Goal: Information Seeking & Learning: Learn about a topic

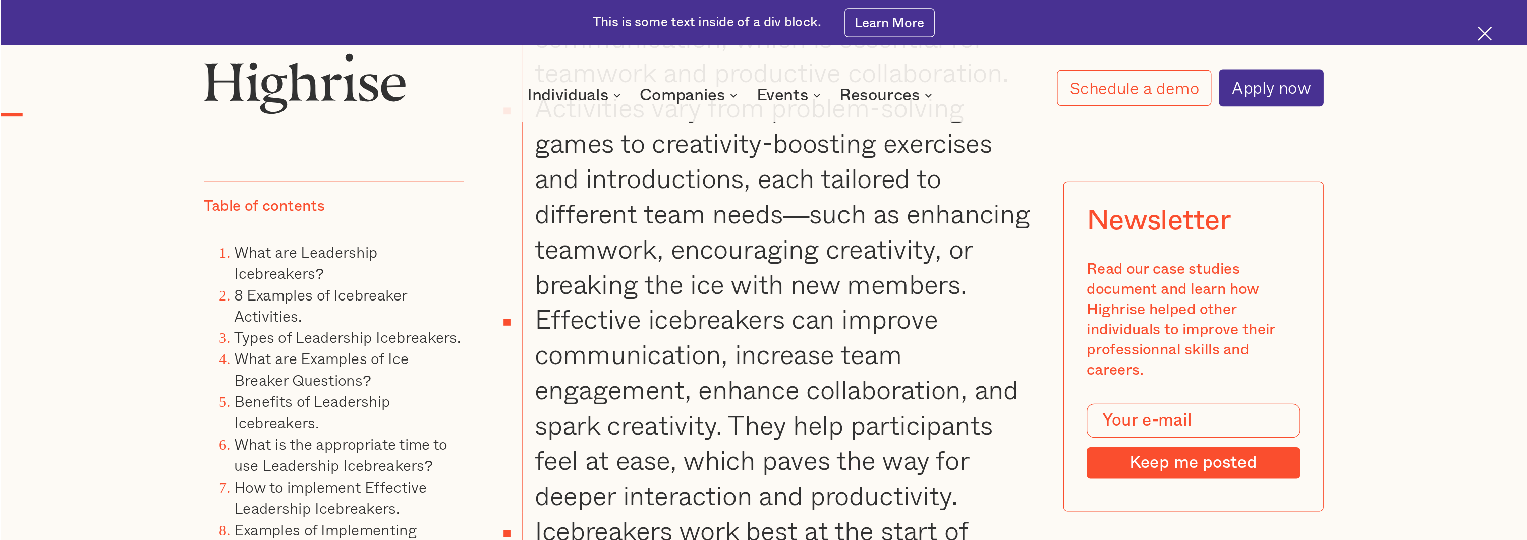
scroll to position [1514, 0]
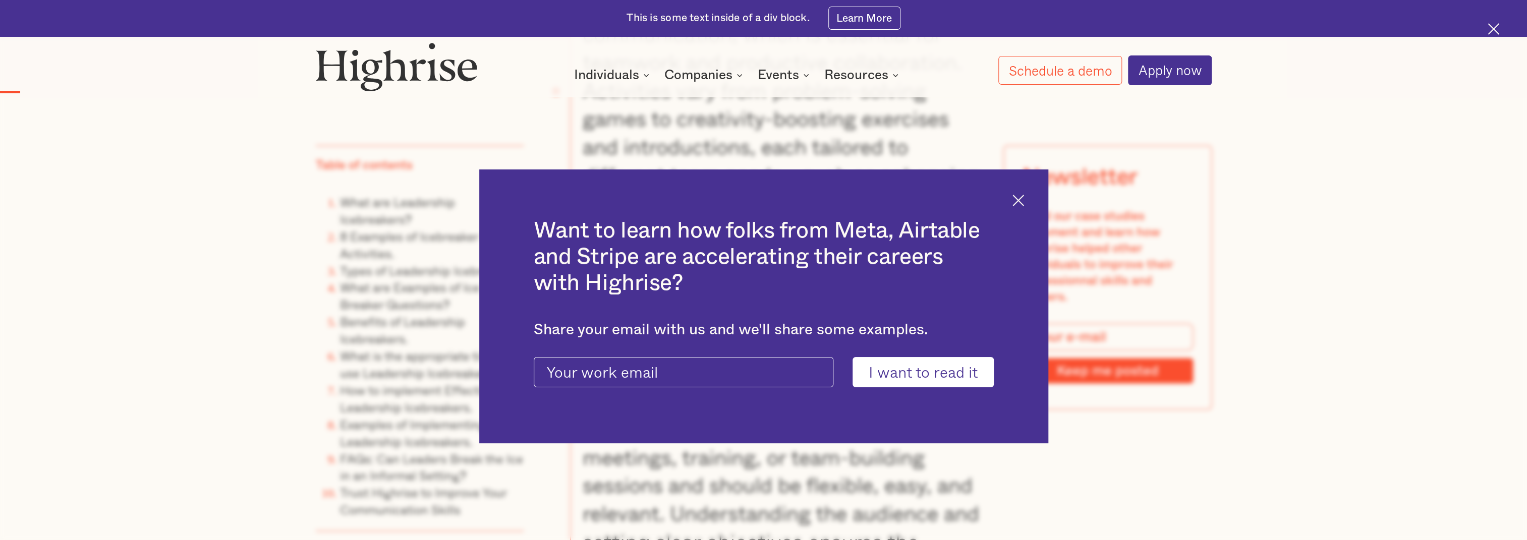
click at [1024, 198] on img at bounding box center [1019, 201] width 12 height 12
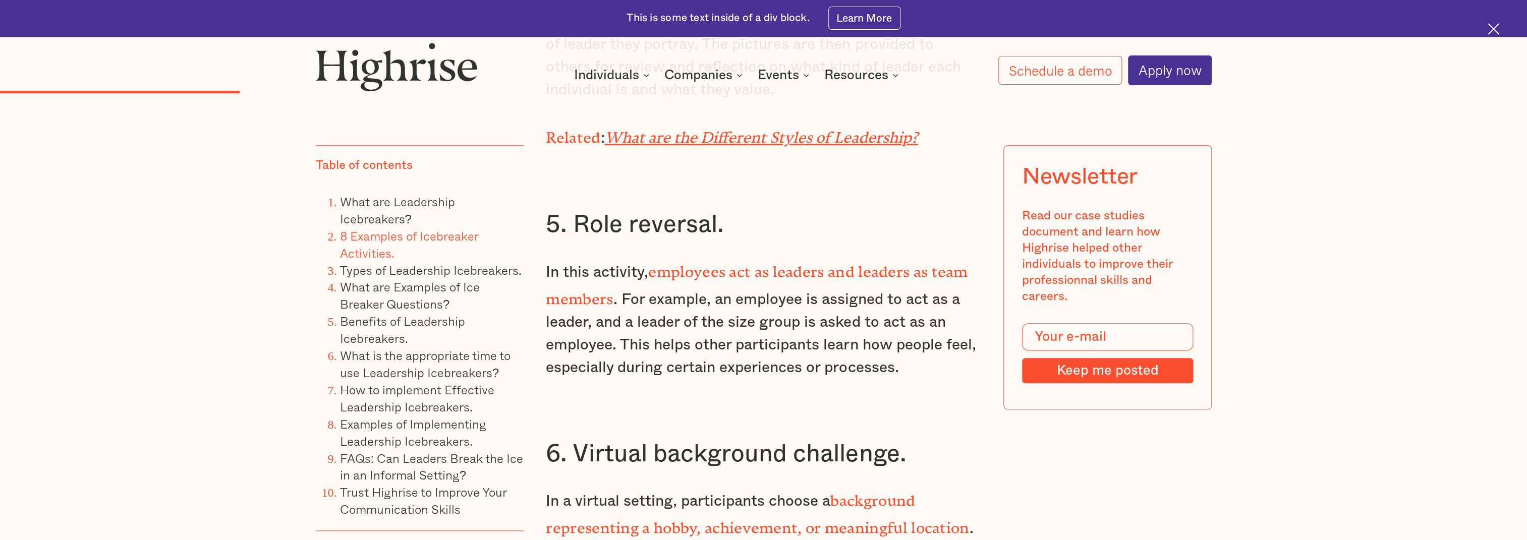
scroll to position [3847, 0]
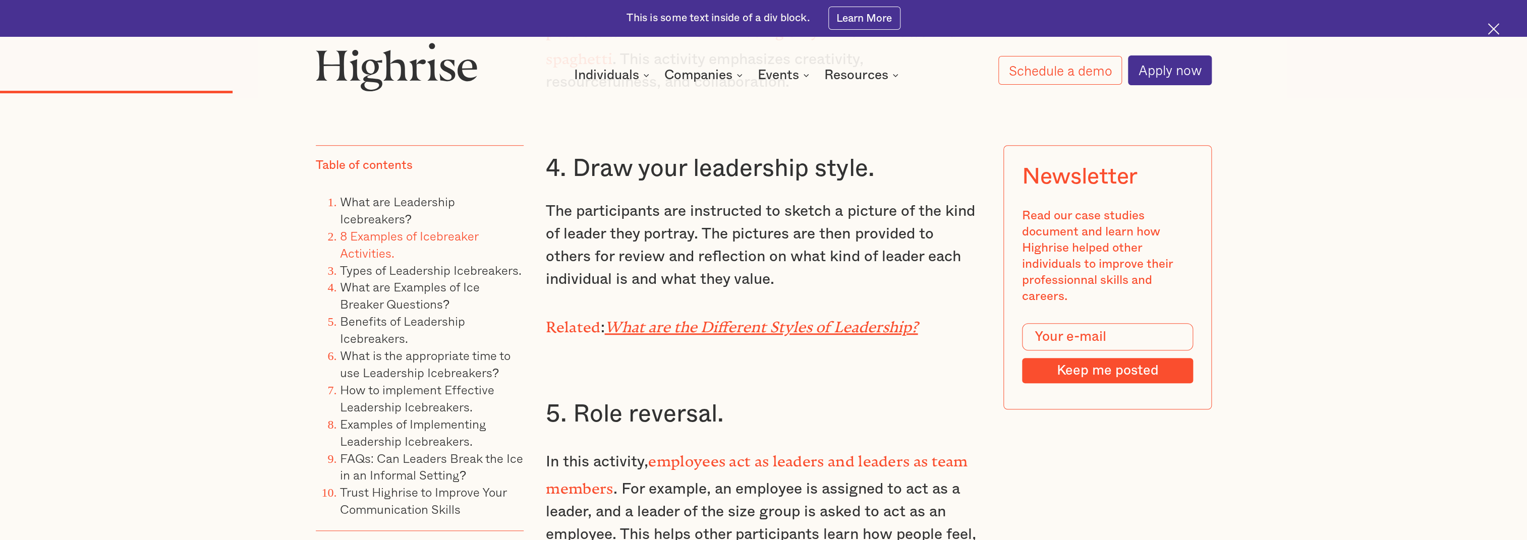
click at [663, 318] on em "What are the Different Styles of Leadership?" at bounding box center [760, 323] width 313 height 10
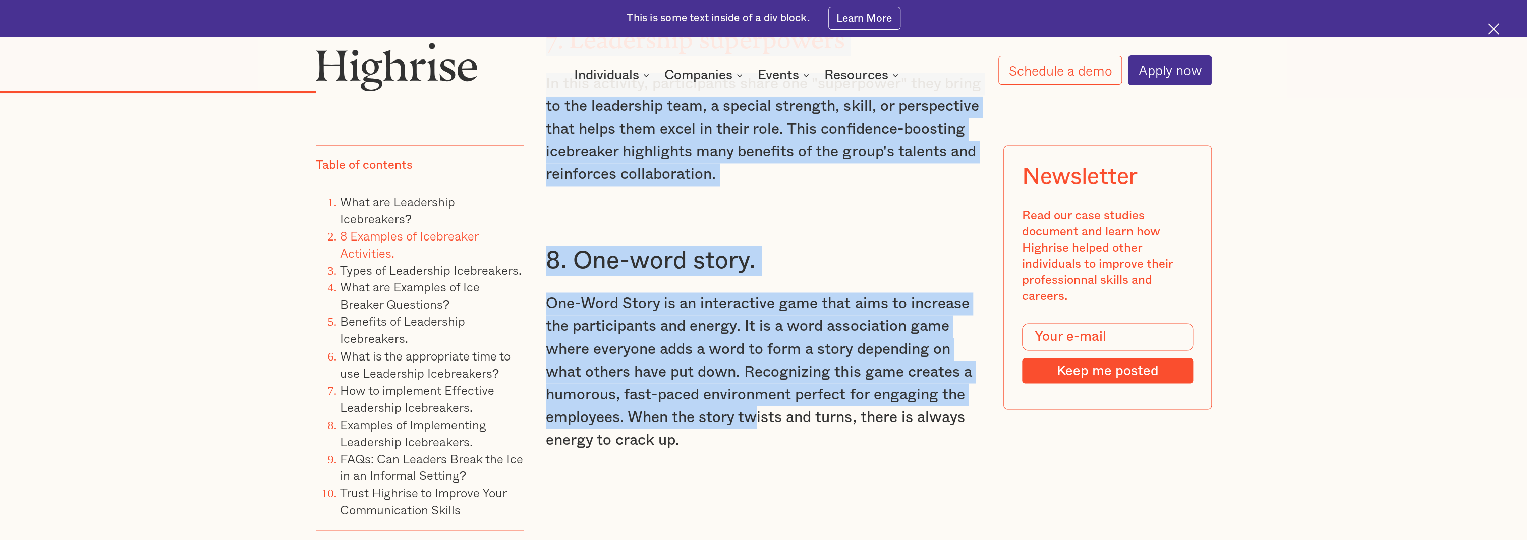
scroll to position [4794, 0]
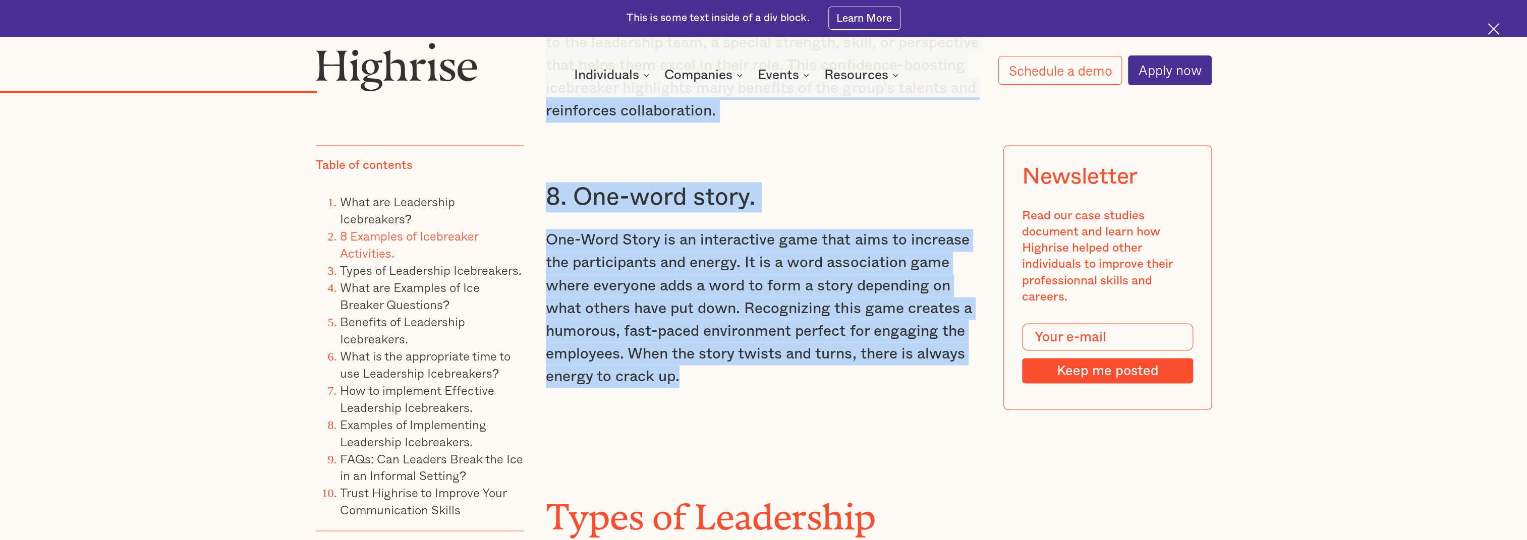
drag, startPoint x: 570, startPoint y: 217, endPoint x: 729, endPoint y: 358, distance: 212.3
copy div "Draw your leadership style. The participants are instructed to sketch a picture…"
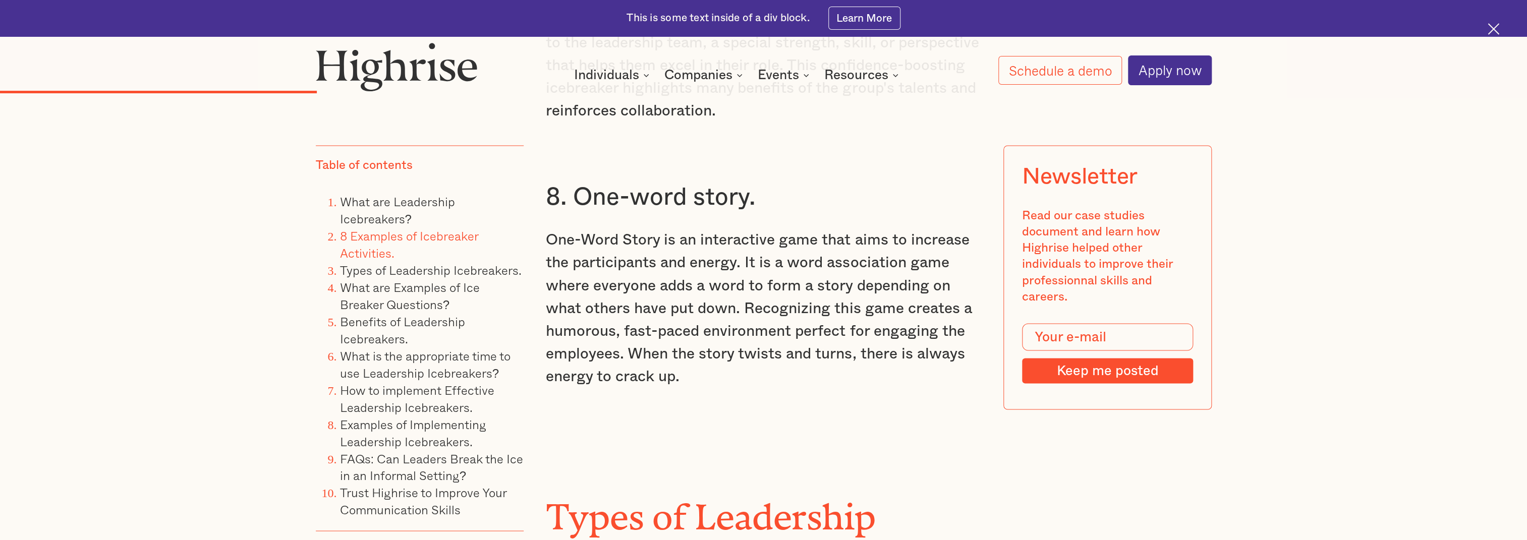
click at [972, 432] on h2 "Types of Leadership Icebreakers." at bounding box center [763, 528] width 435 height 81
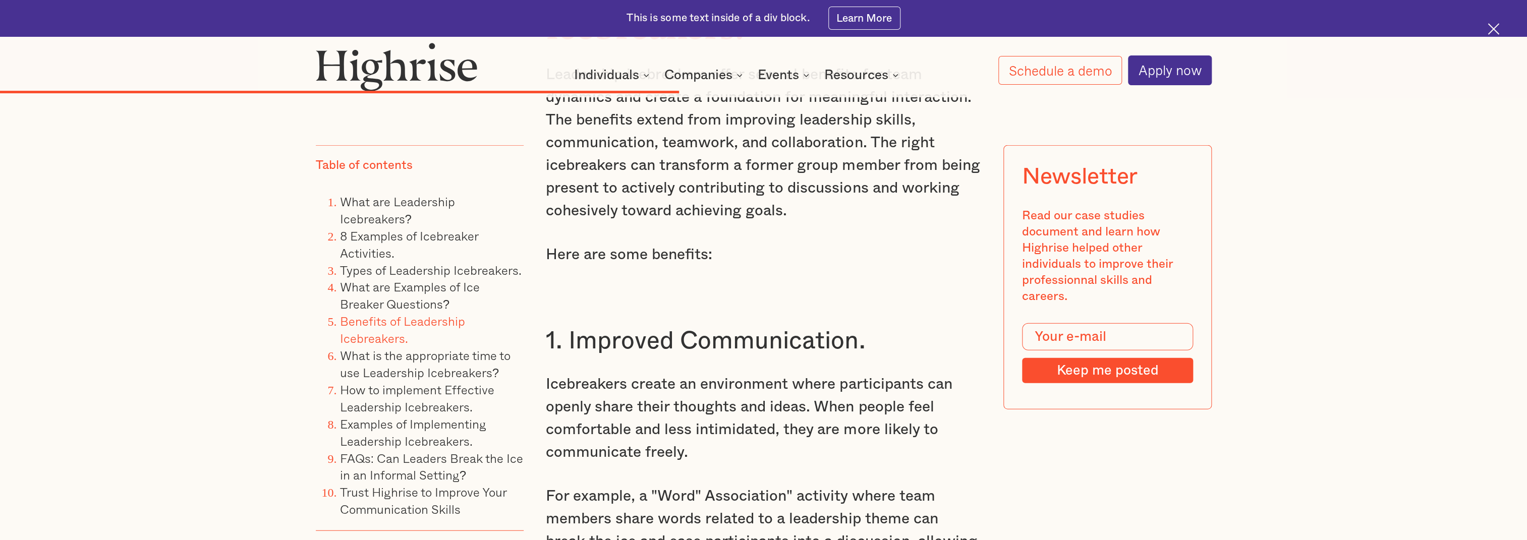
scroll to position [8514, 0]
